Goal: Task Accomplishment & Management: Use online tool/utility

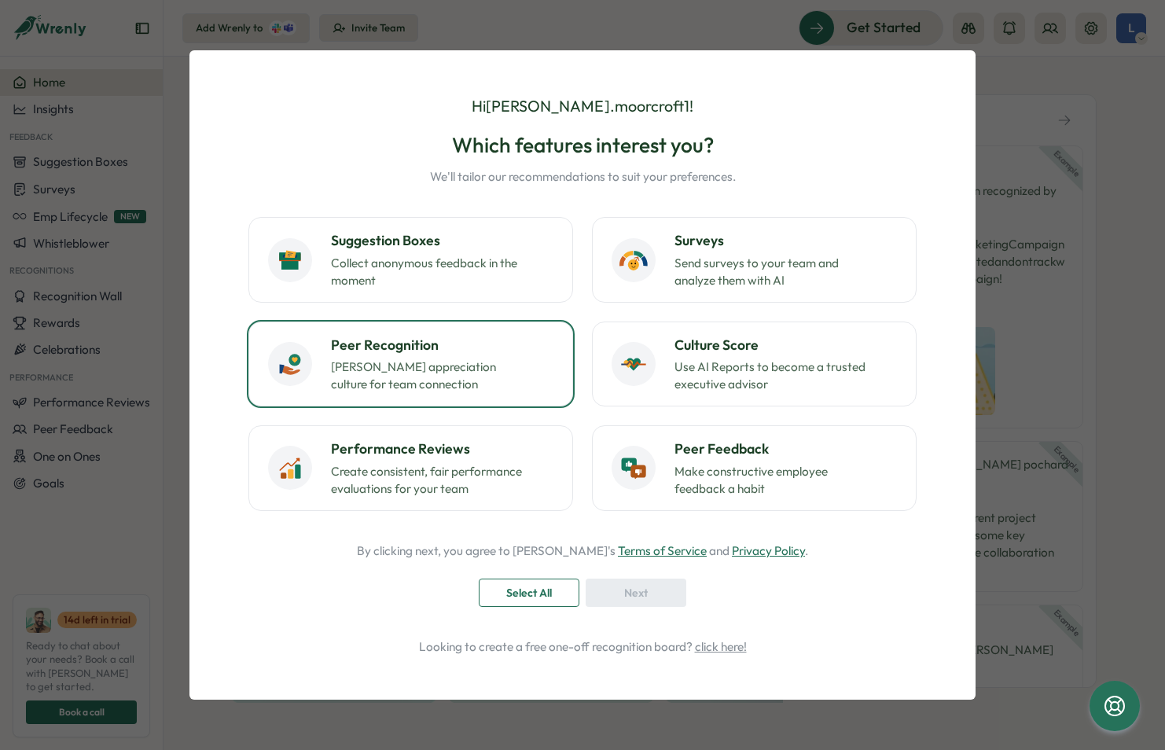
click at [427, 359] on p "Foster appreciation culture for team connection" at bounding box center [429, 376] width 197 height 35
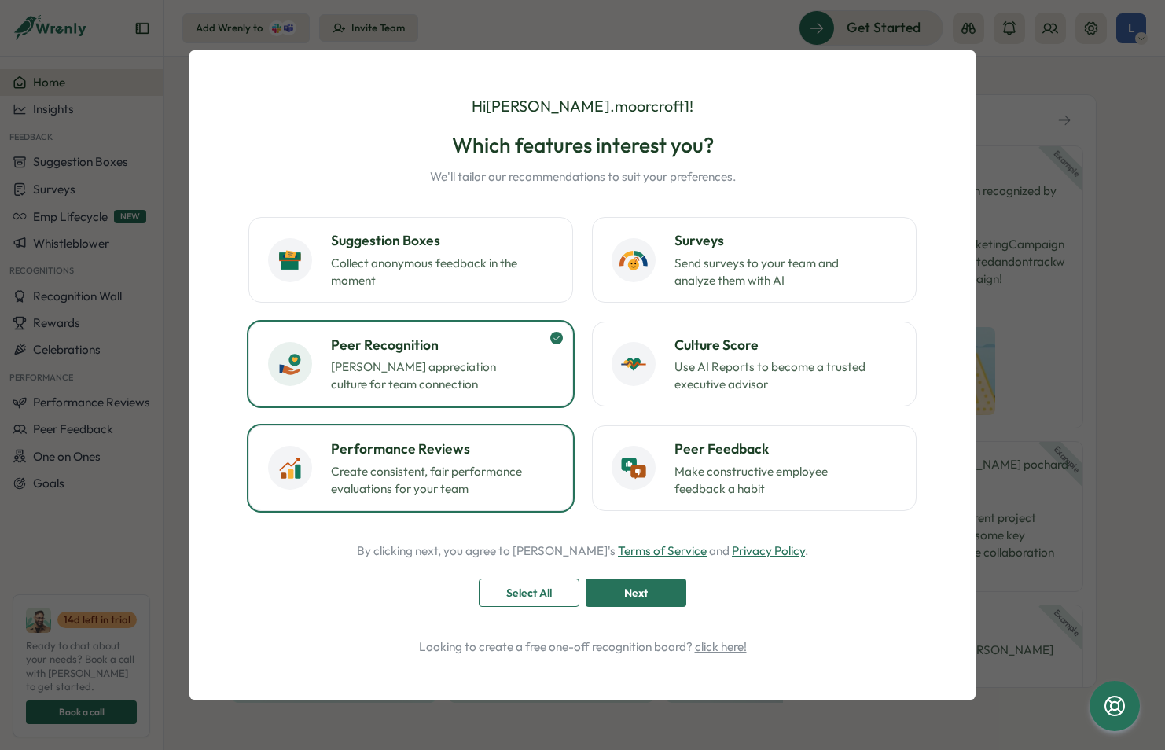
click at [514, 485] on p "Create consistent, fair performance evaluations for your team" at bounding box center [429, 480] width 197 height 35
click at [513, 454] on h3 "Performance Reviews" at bounding box center [442, 449] width 223 height 20
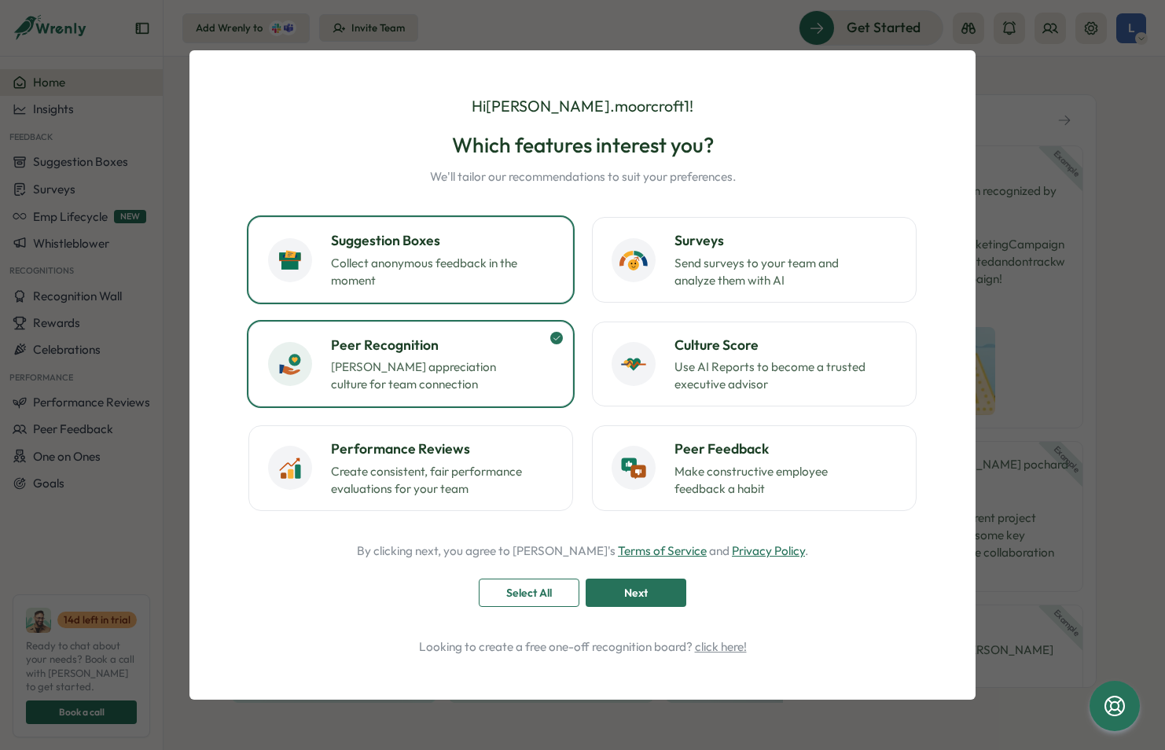
click at [502, 249] on h3 "Suggestion Boxes" at bounding box center [442, 240] width 223 height 20
click at [730, 384] on p "Use AI Reports to become a trusted executive advisor" at bounding box center [773, 376] width 197 height 35
click at [650, 599] on div "Next" at bounding box center [636, 592] width 71 height 27
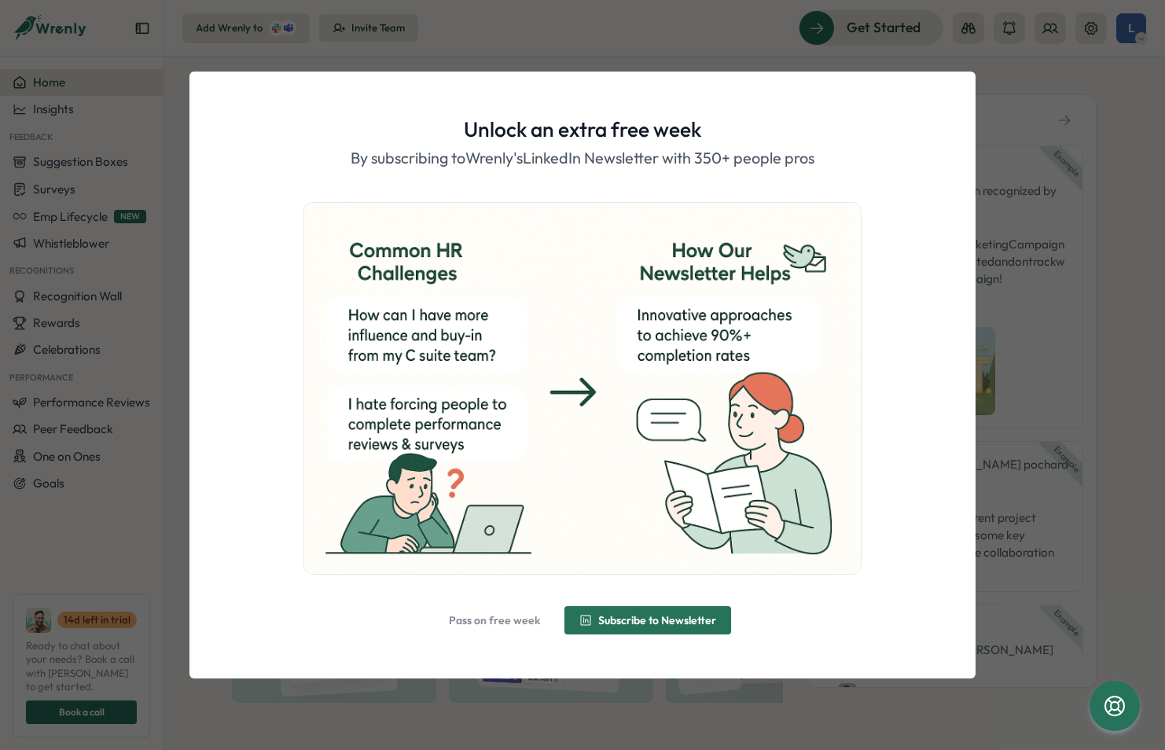
click at [601, 616] on span "Subscribe to Newsletter" at bounding box center [657, 620] width 118 height 11
click at [583, 607] on button "Alright, done!" at bounding box center [582, 620] width 116 height 28
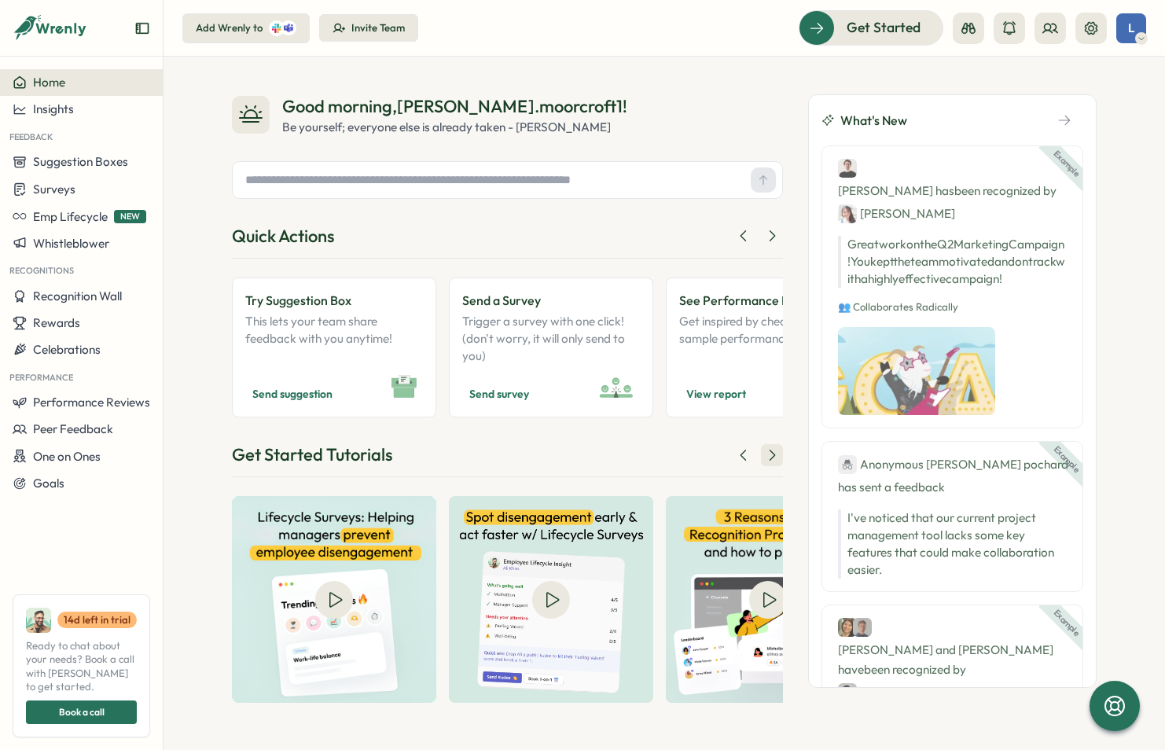
click at [764, 451] on icon at bounding box center [772, 455] width 16 height 16
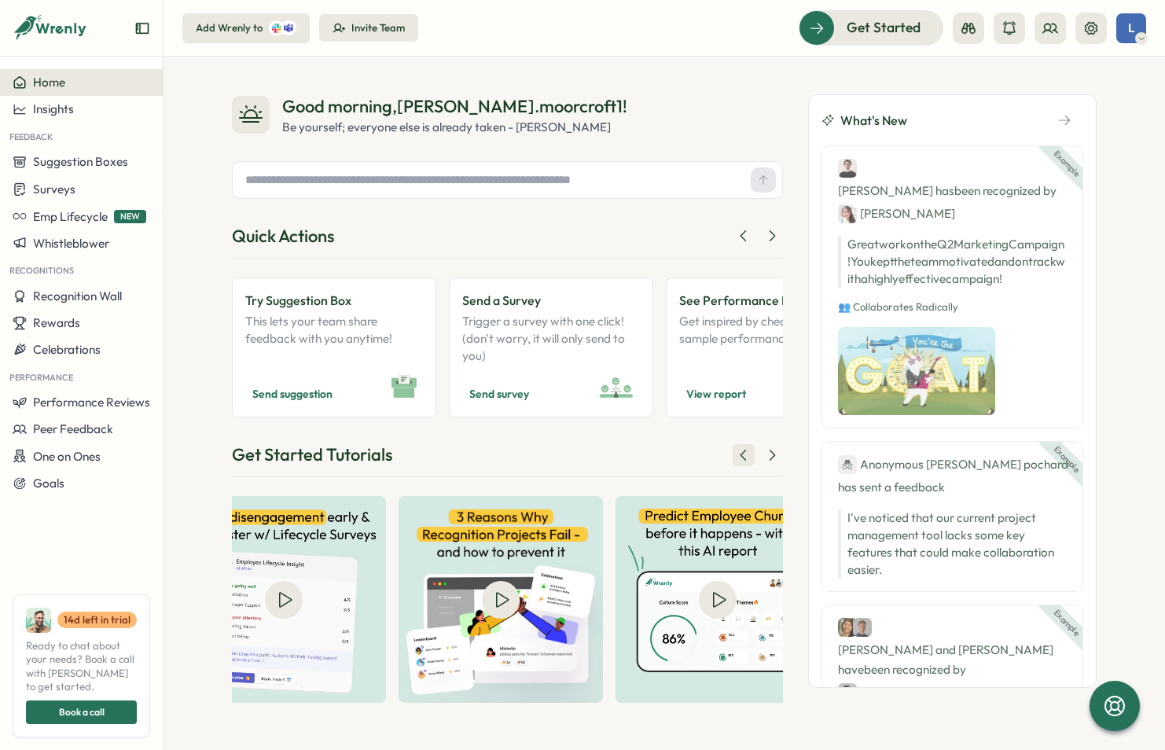
click at [737, 458] on icon at bounding box center [744, 455] width 16 height 16
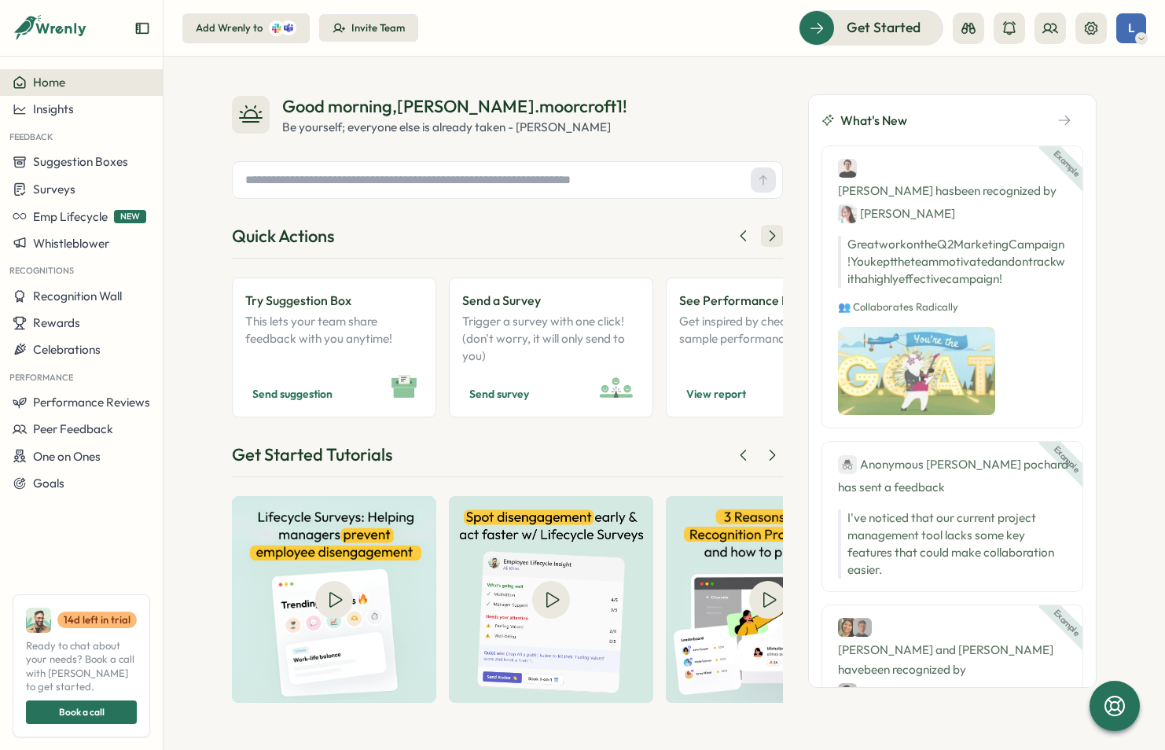
click at [779, 232] on icon at bounding box center [772, 236] width 16 height 16
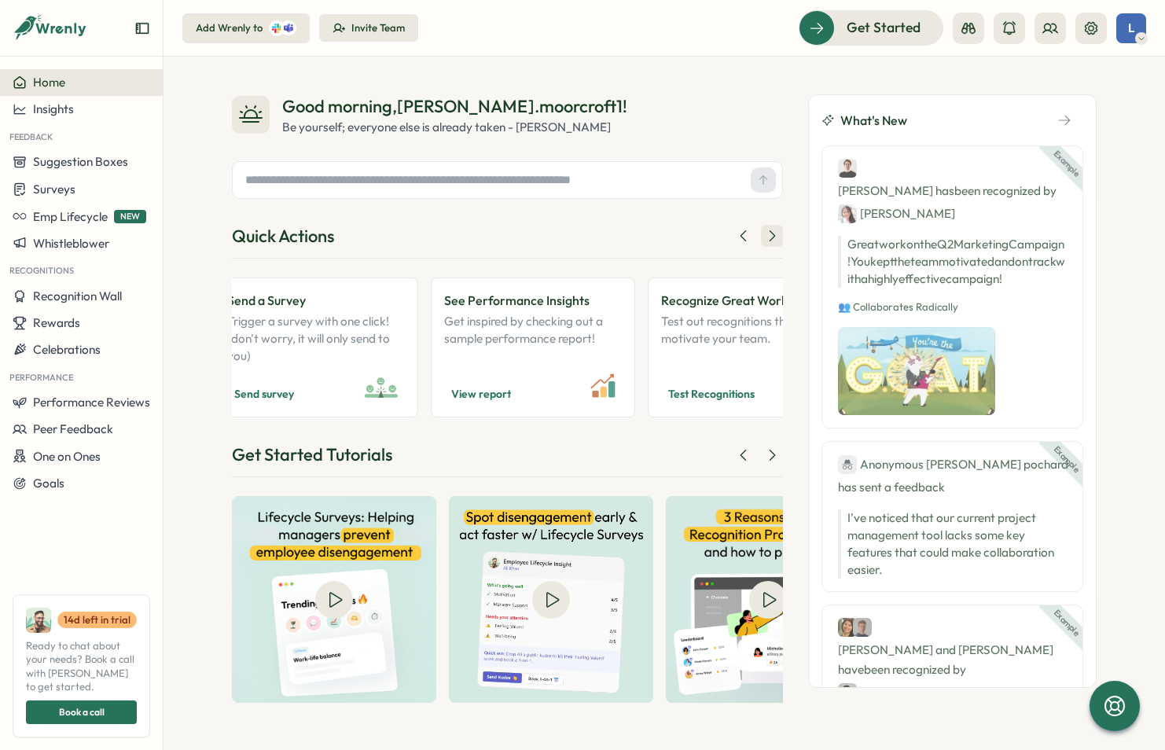
scroll to position [0, 267]
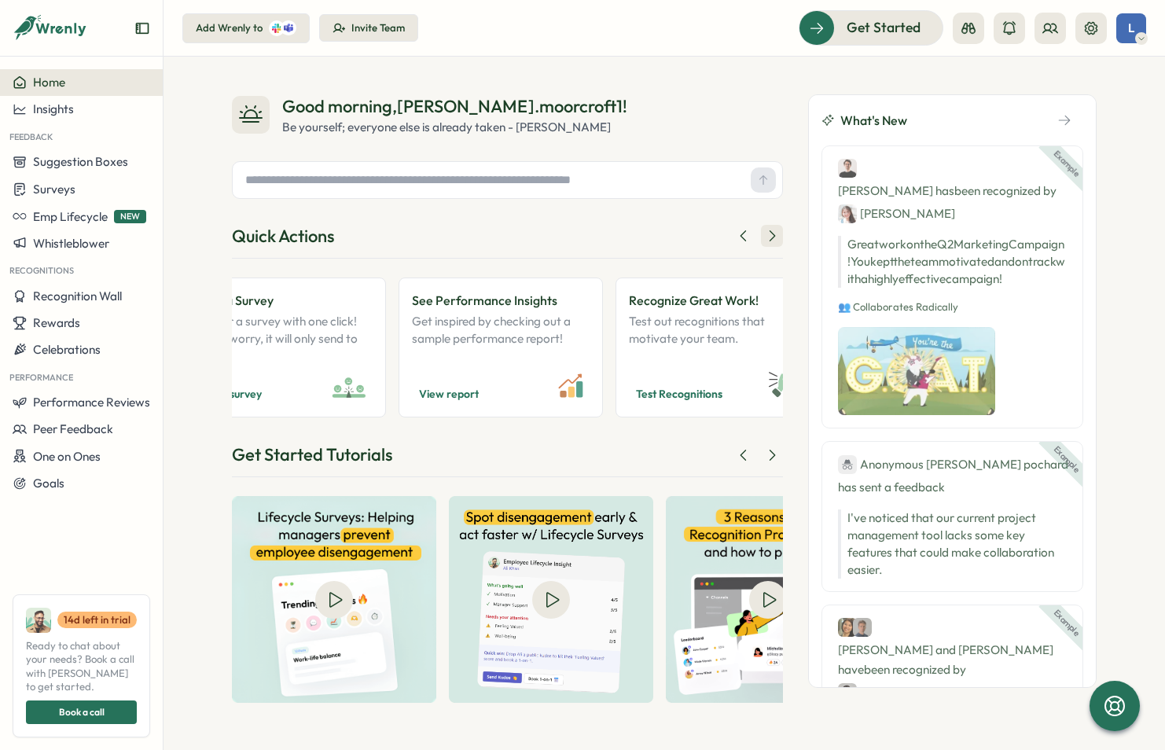
click at [774, 241] on icon at bounding box center [772, 236] width 16 height 16
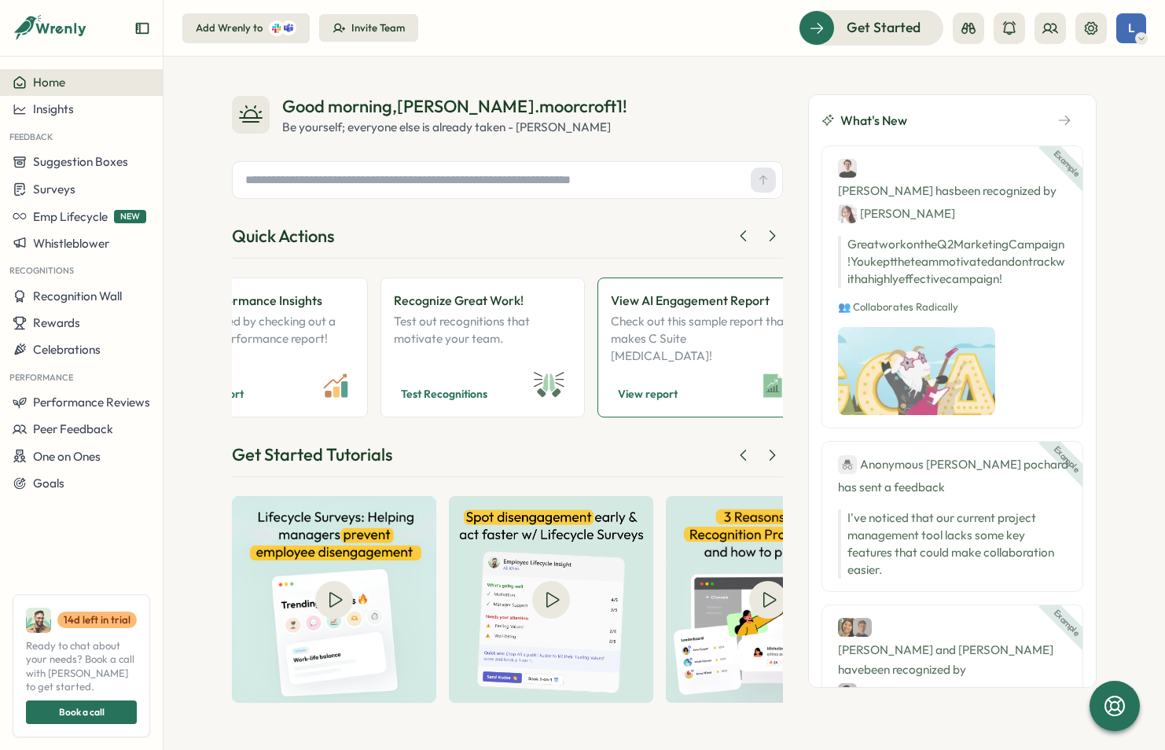
scroll to position [0, 535]
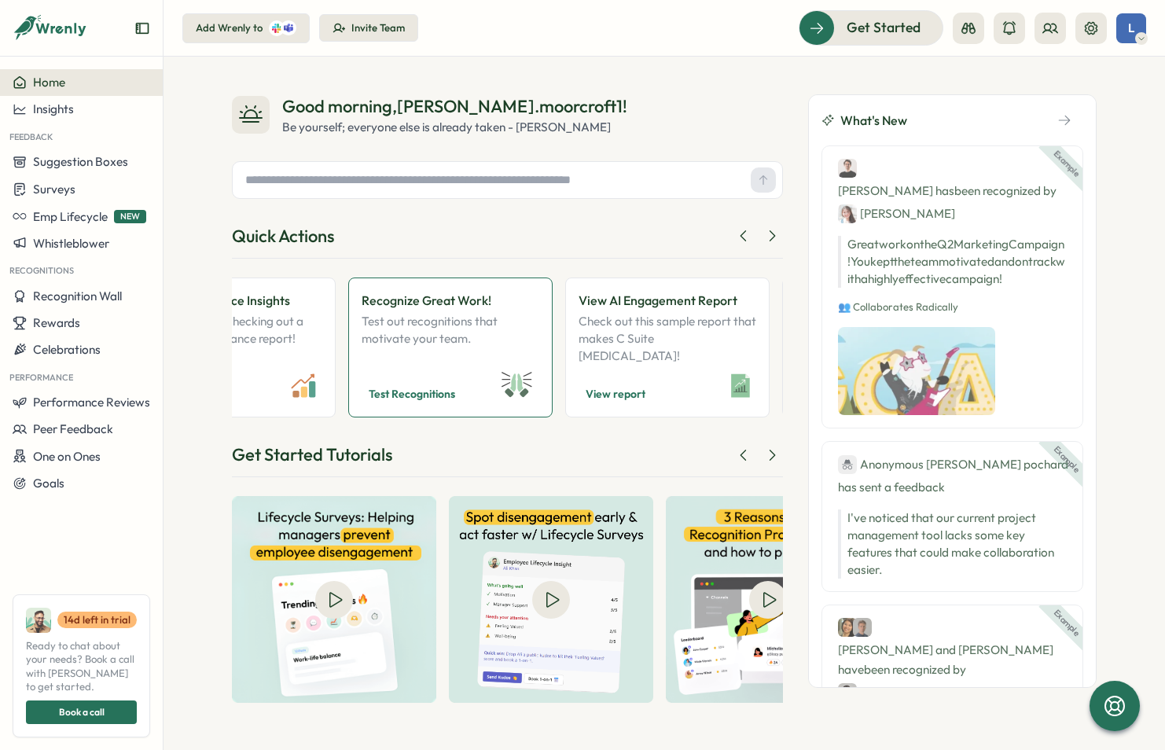
click at [414, 386] on span "Test Recognitions" at bounding box center [412, 393] width 86 height 19
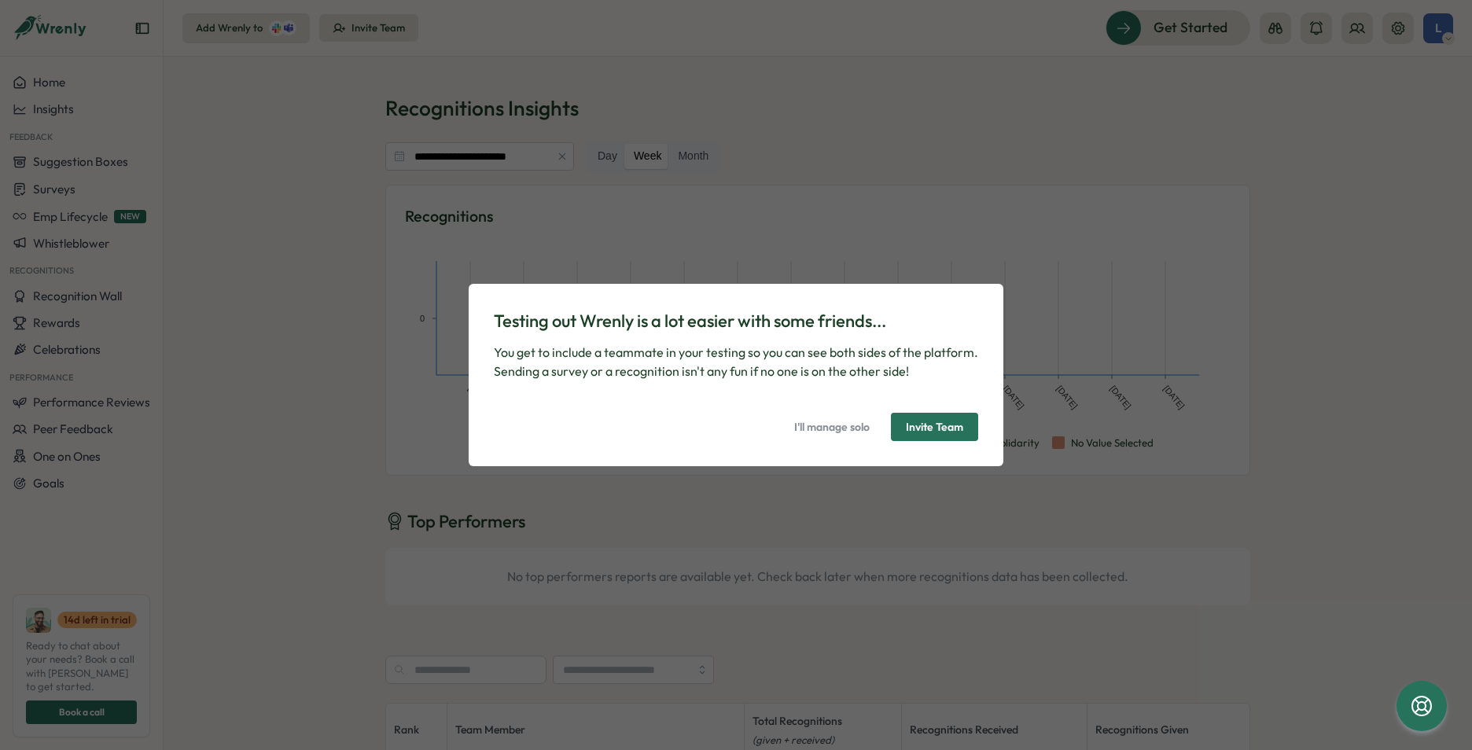
click at [299, 473] on div "Testing out Wrenly is a lot easier with some friends... You get to include a te…" at bounding box center [736, 375] width 1472 height 750
